Goal: Check status: Check status

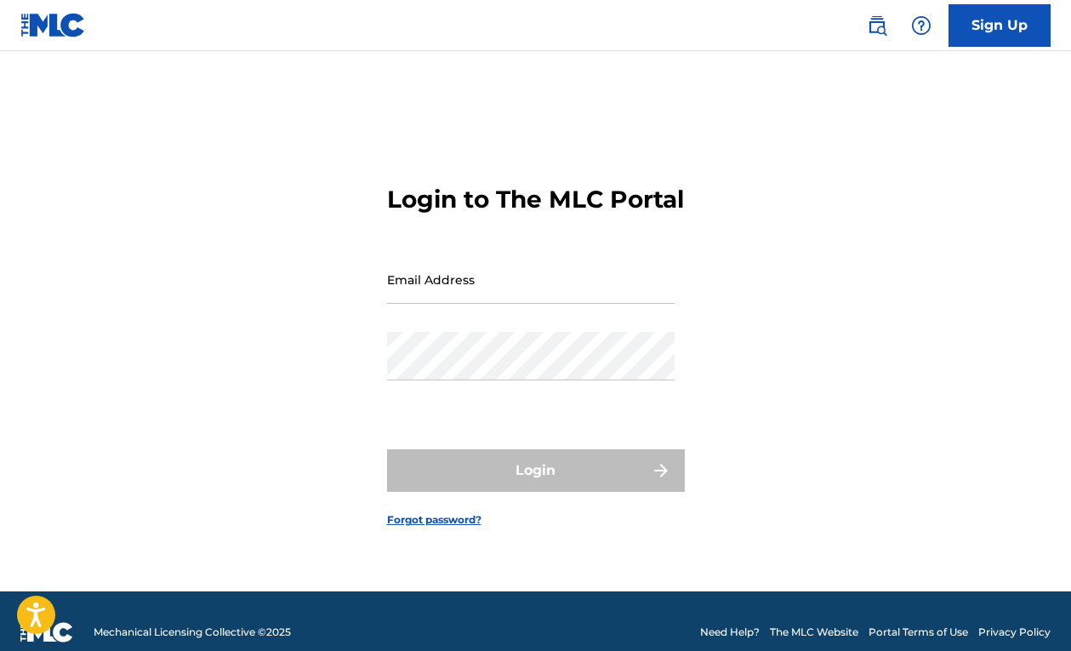
click at [594, 294] on input "Email Address" at bounding box center [531, 279] width 288 height 48
type input "[EMAIL_ADDRESS][DOMAIN_NAME]"
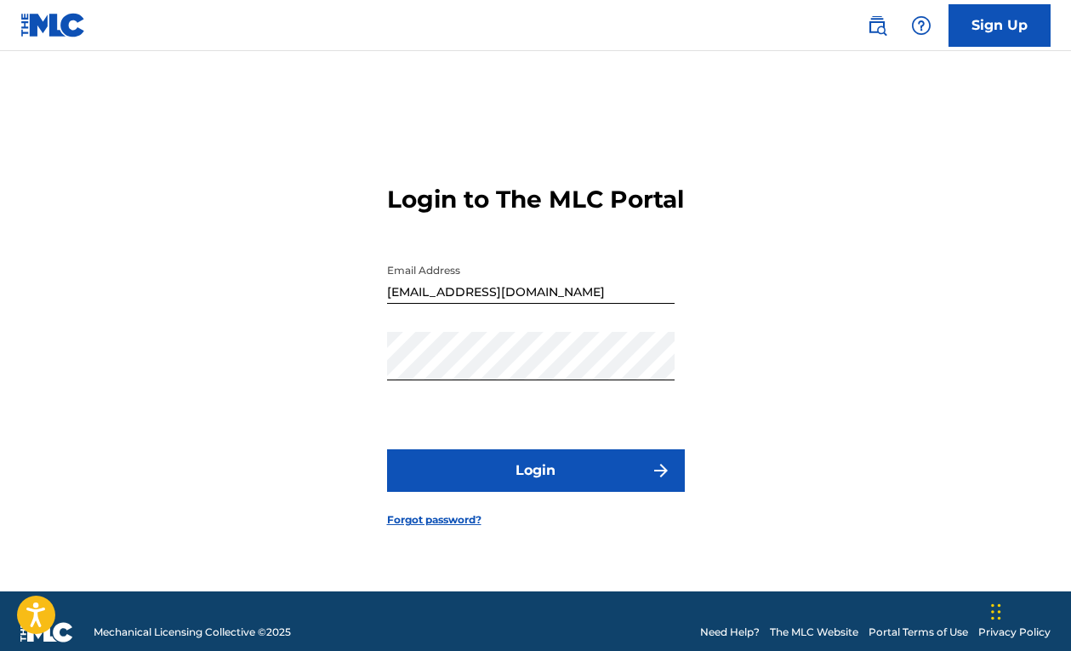
click at [500, 479] on button "Login" at bounding box center [536, 470] width 298 height 43
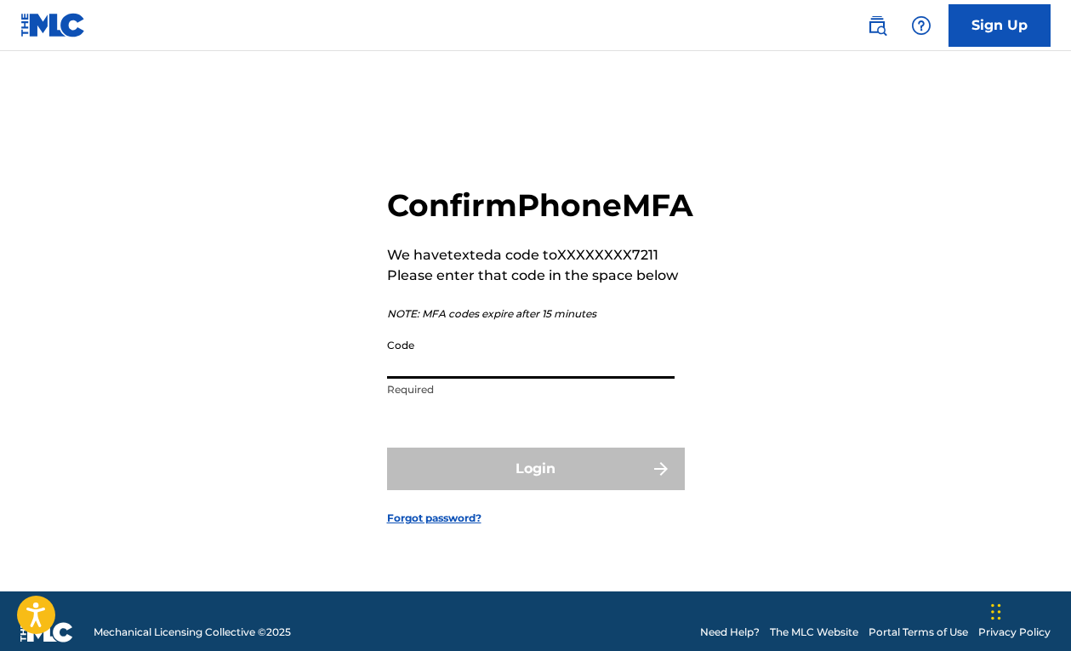
click at [451, 377] on input "Code" at bounding box center [531, 354] width 288 height 48
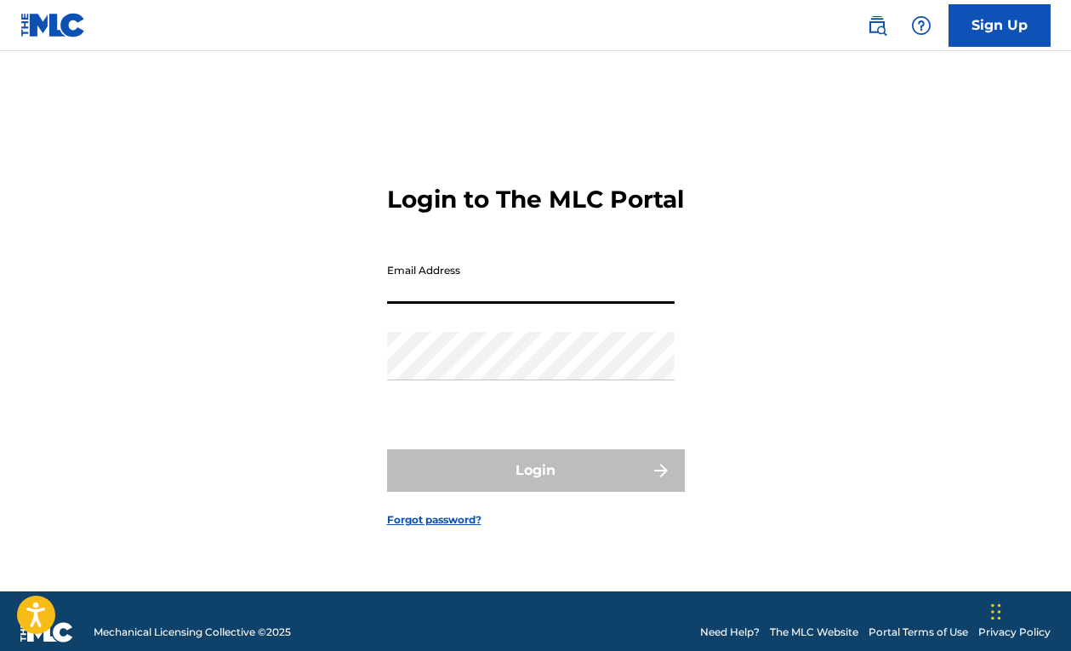
type input "[EMAIL_ADDRESS][DOMAIN_NAME]"
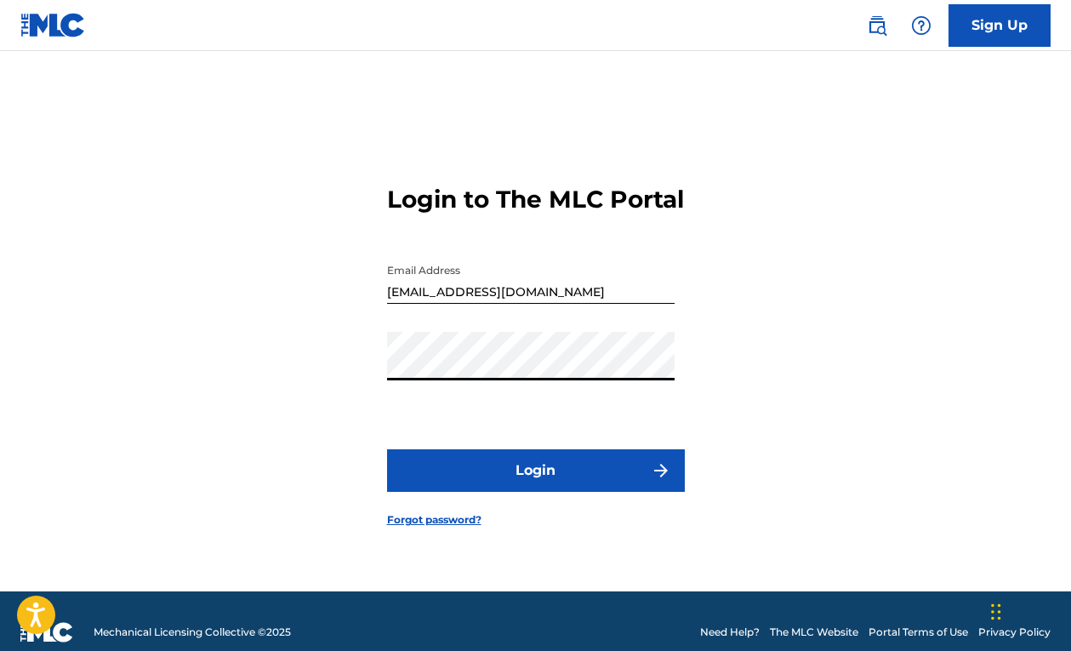
click at [475, 459] on form "Login to The MLC Portal Email Address [EMAIL_ADDRESS][DOMAIN_NAME] Password Log…" at bounding box center [536, 343] width 298 height 498
click at [480, 476] on button "Login" at bounding box center [536, 470] width 298 height 43
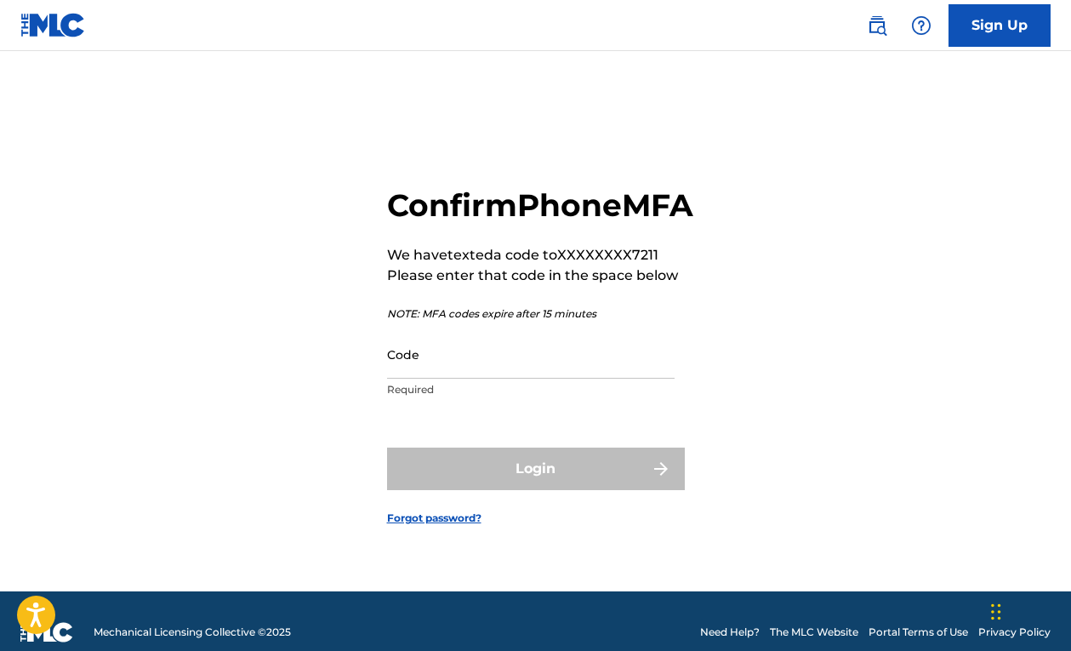
click at [477, 379] on input "Code" at bounding box center [531, 354] width 288 height 48
paste input "794887"
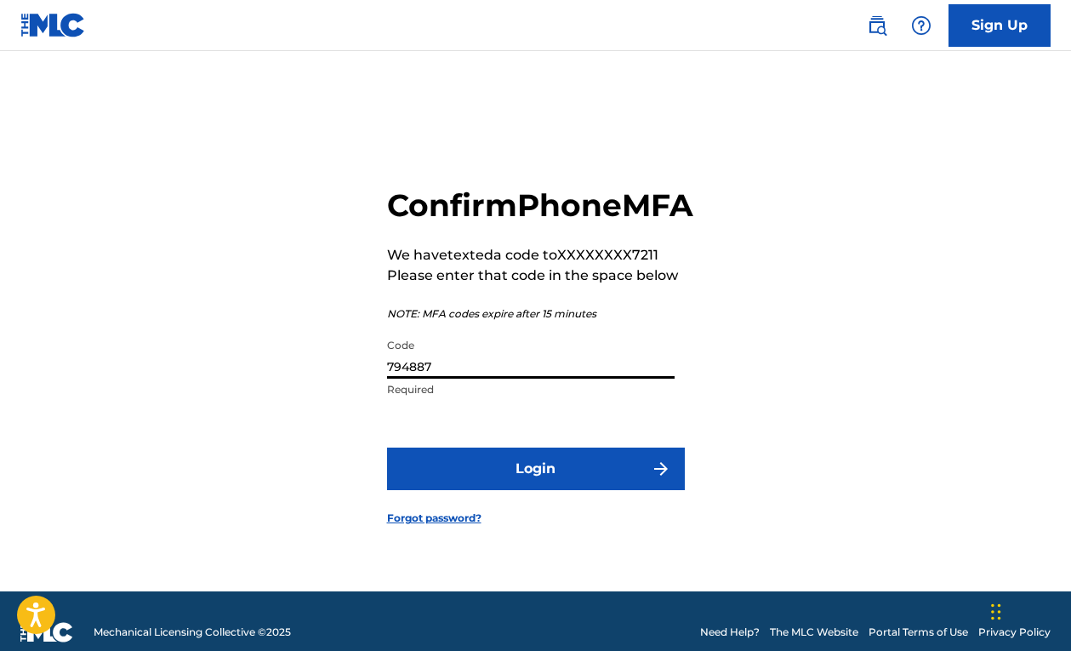
type input "794887"
click at [521, 490] on button "Login" at bounding box center [536, 468] width 298 height 43
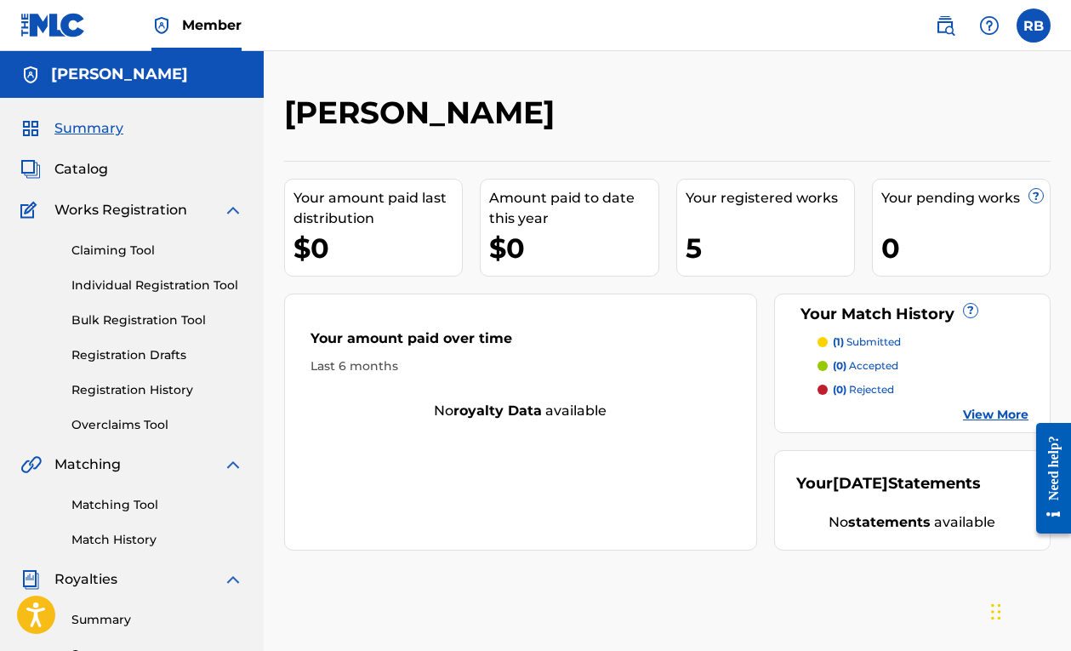
click at [170, 396] on link "Registration History" at bounding box center [157, 390] width 172 height 18
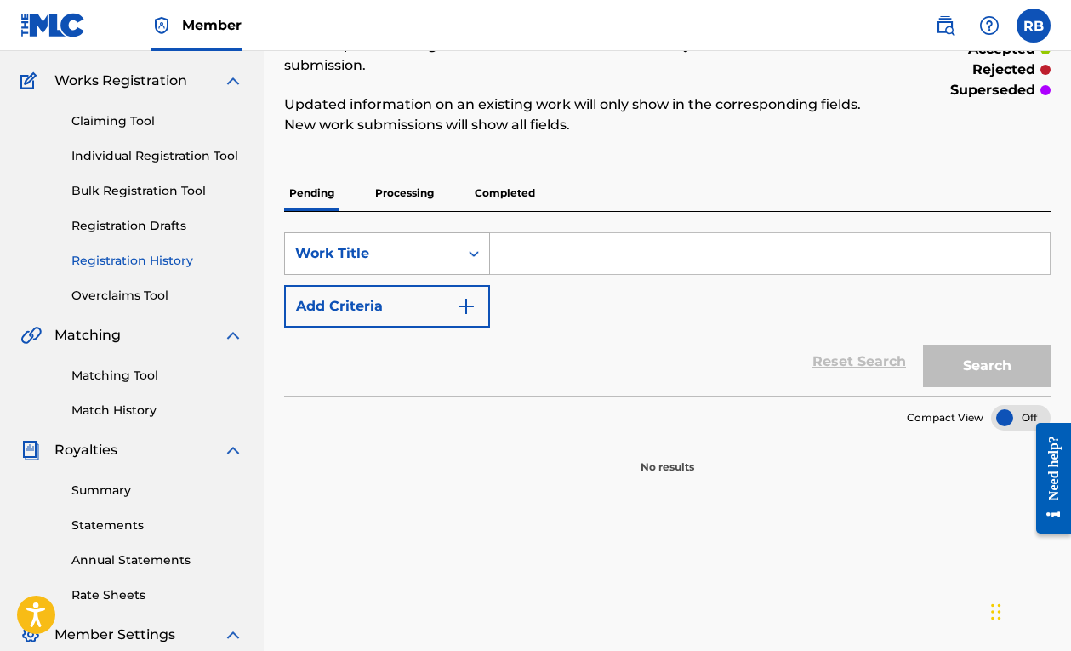
scroll to position [225, 0]
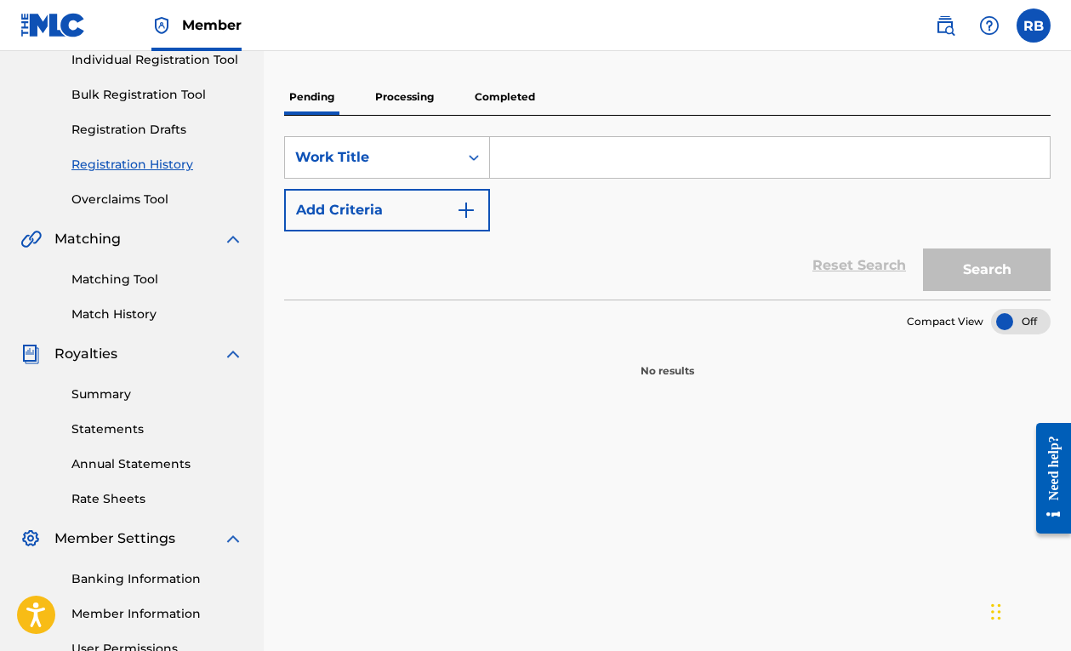
click at [504, 102] on p "Completed" at bounding box center [505, 97] width 71 height 36
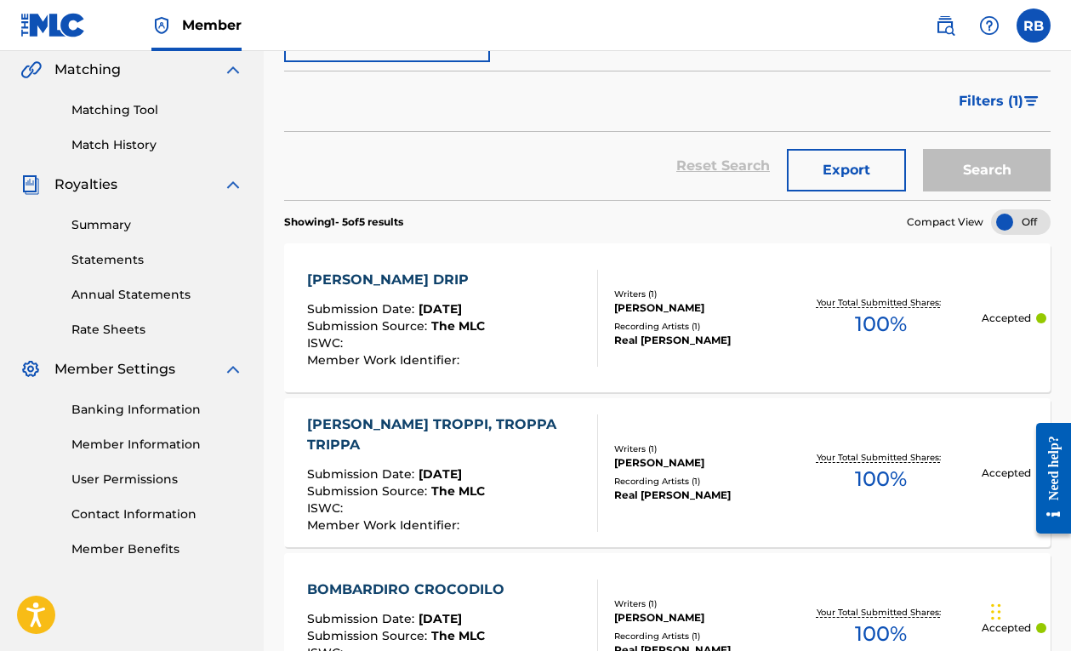
scroll to position [134, 0]
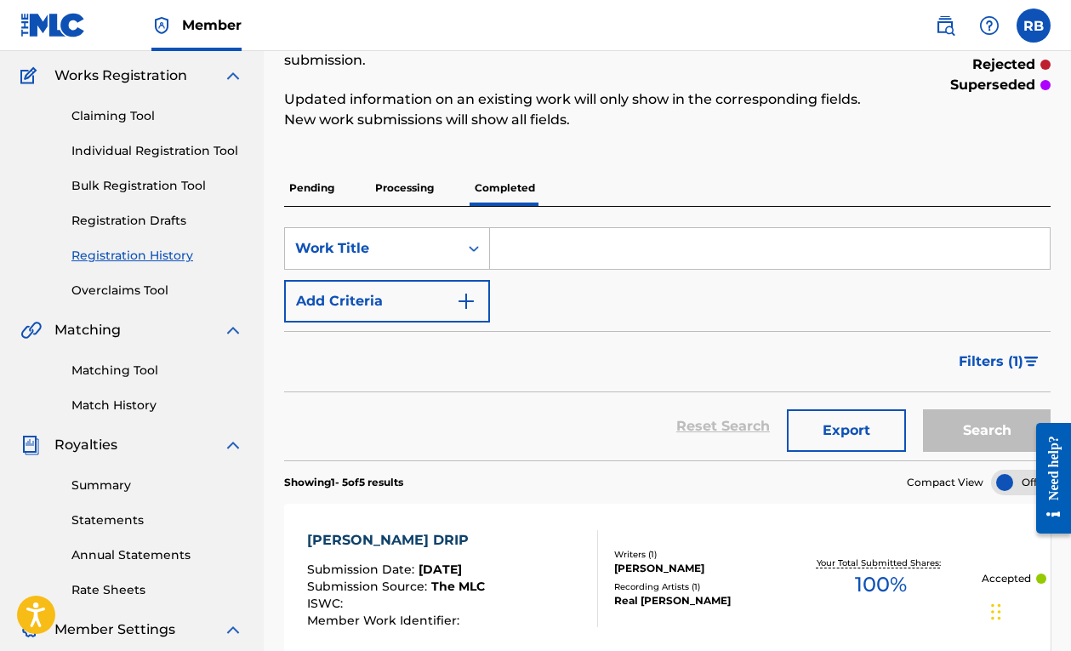
click at [420, 200] on p "Processing" at bounding box center [404, 188] width 69 height 36
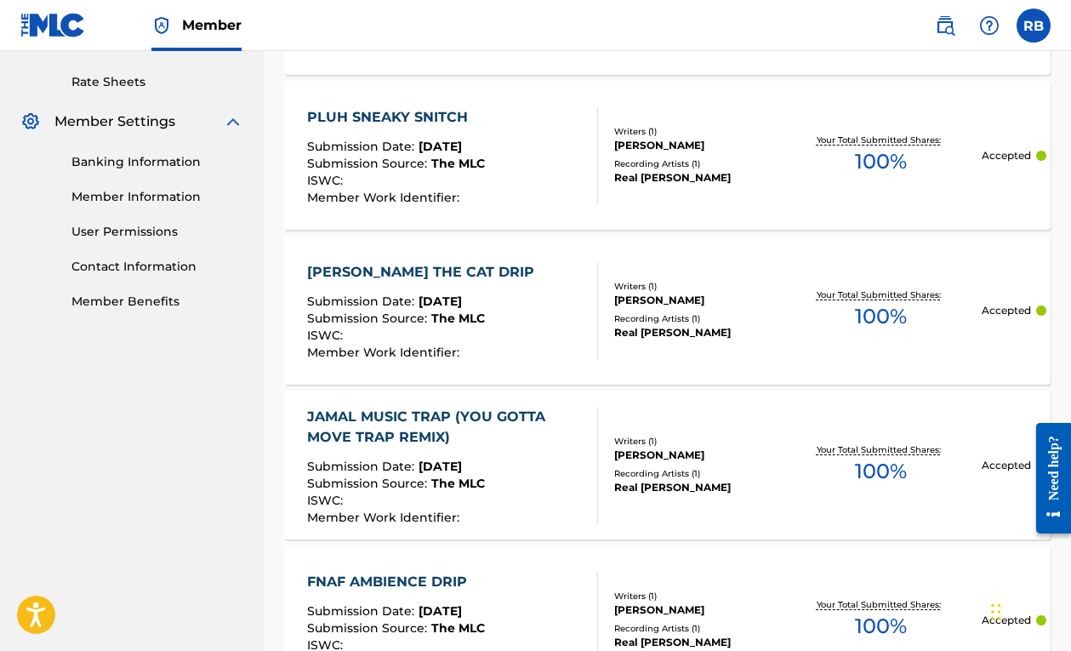
scroll to position [643, 0]
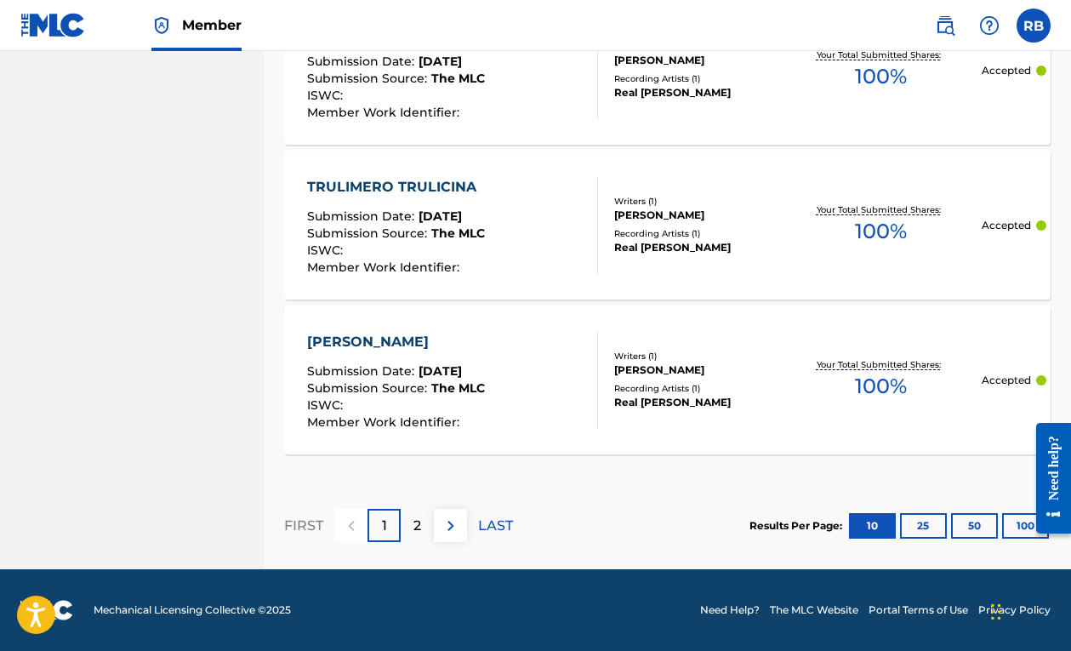
click at [410, 533] on div "2" at bounding box center [417, 525] width 33 height 33
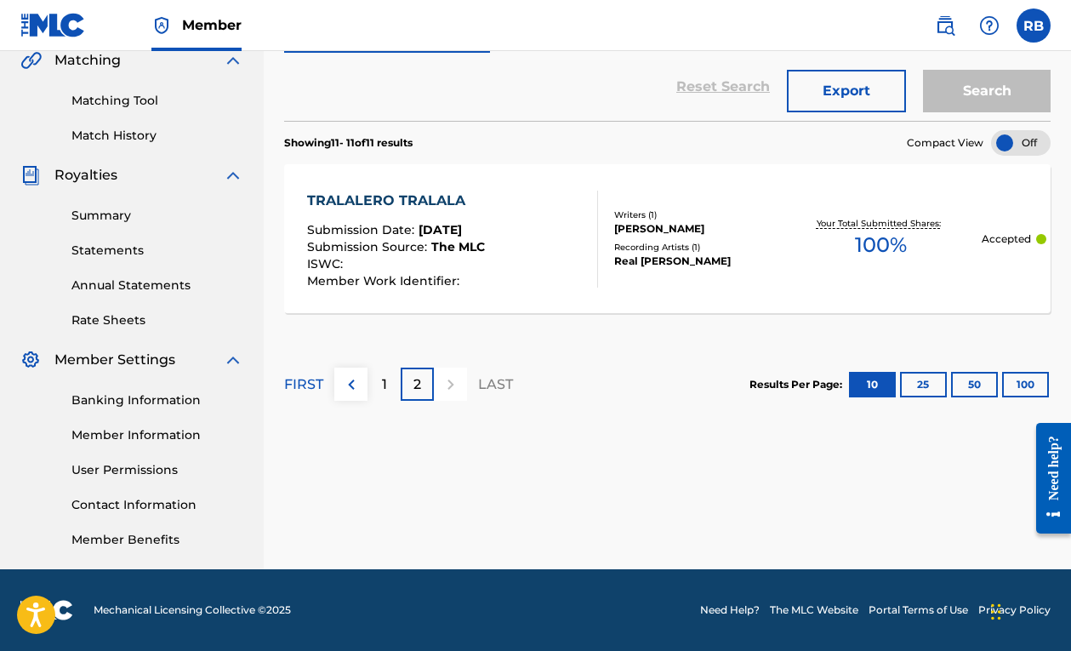
scroll to position [404, 0]
click at [387, 387] on div "1" at bounding box center [383, 383] width 33 height 33
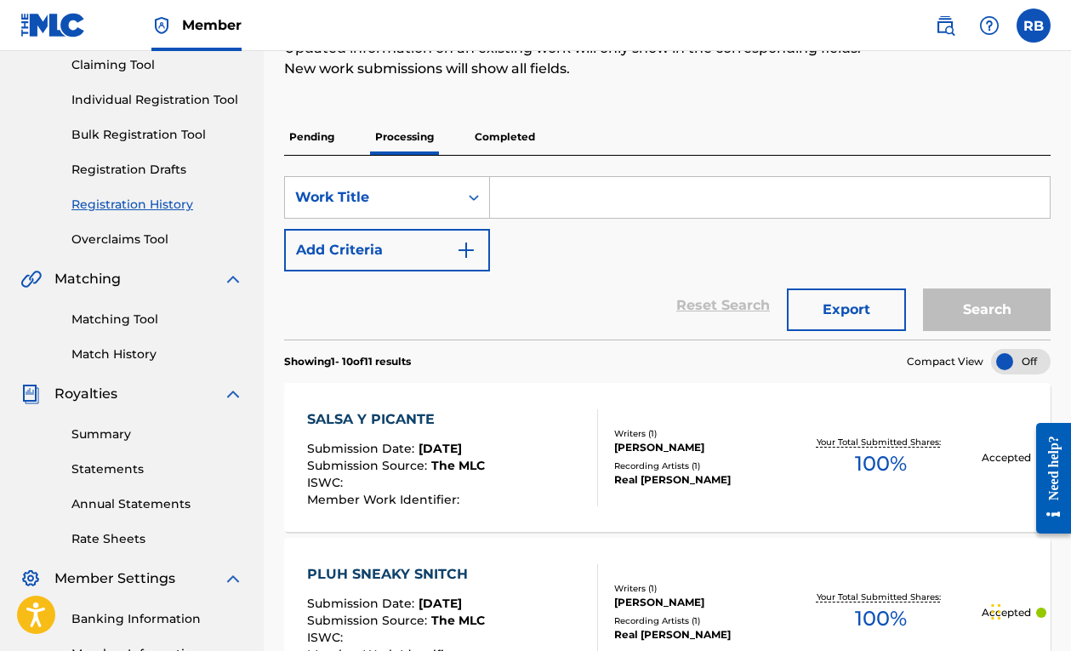
scroll to position [172, 0]
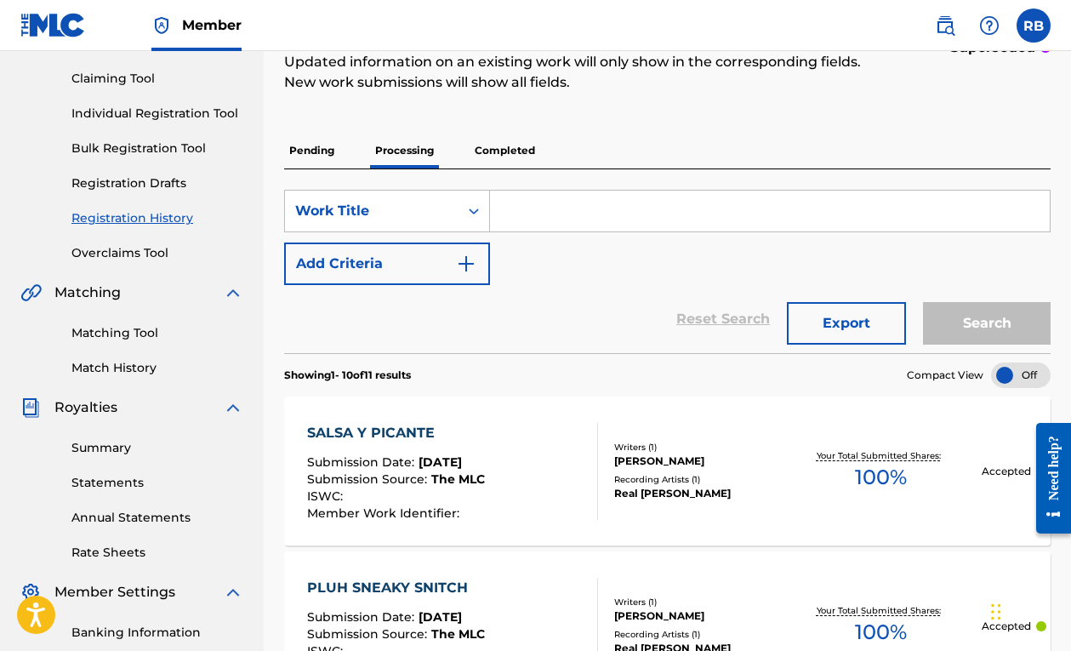
click at [507, 160] on p "Completed" at bounding box center [505, 151] width 71 height 36
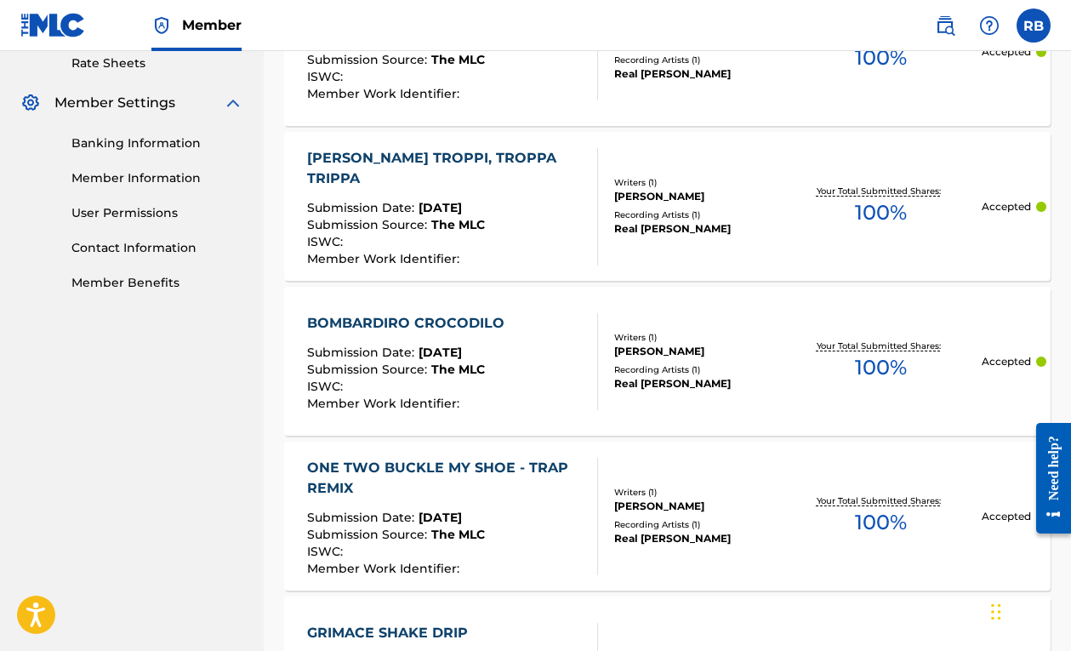
scroll to position [663, 0]
